Goal: Task Accomplishment & Management: Manage account settings

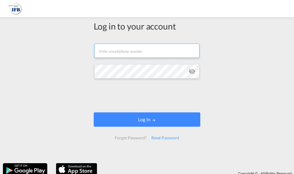
click at [138, 50] on input "text" at bounding box center [146, 51] width 105 height 14
type input "[PERSON_NAME][EMAIL_ADDRESS][DOMAIN_NAME]"
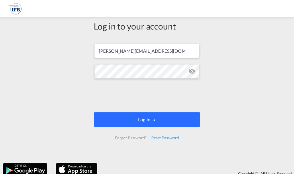
click at [176, 112] on button "Log In" at bounding box center [147, 119] width 107 height 14
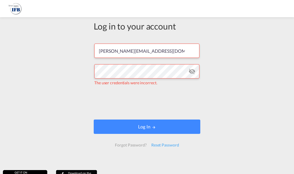
click at [192, 69] on md-icon "icon-eye-off" at bounding box center [192, 71] width 7 height 7
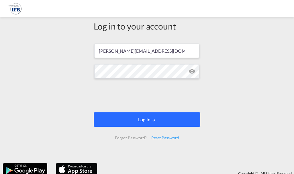
click at [166, 122] on button "Log In" at bounding box center [147, 119] width 107 height 14
click at [157, 123] on button "Log In" at bounding box center [147, 119] width 107 height 14
